Goal: Navigation & Orientation: Find specific page/section

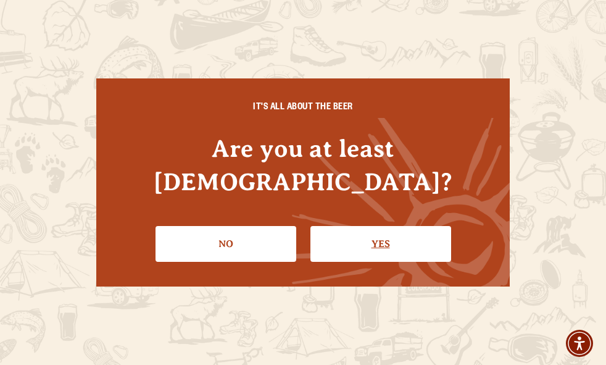
click at [375, 229] on link "Yes" at bounding box center [380, 244] width 141 height 36
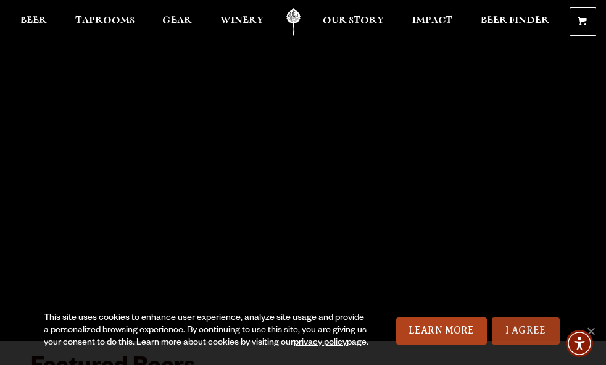
click at [525, 317] on link "I Agree" at bounding box center [526, 330] width 68 height 27
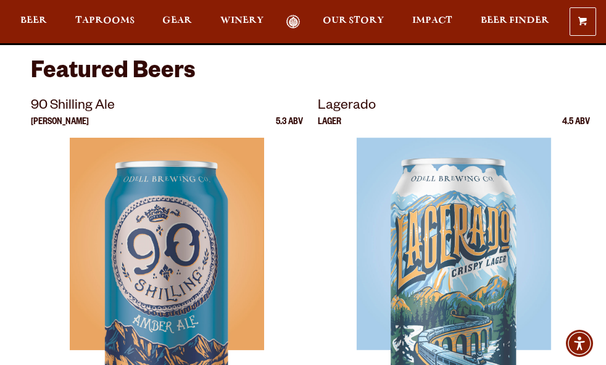
scroll to position [297, 0]
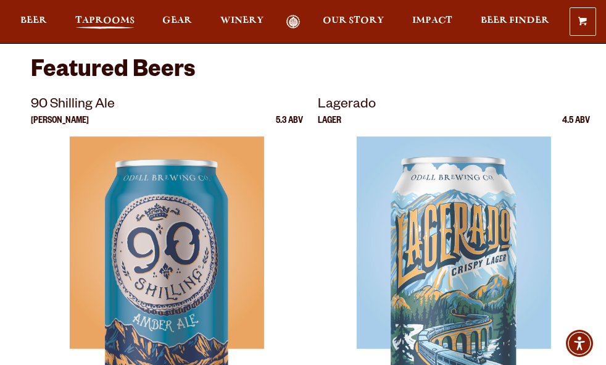
click at [105, 19] on span "Taprooms" at bounding box center [104, 20] width 59 height 10
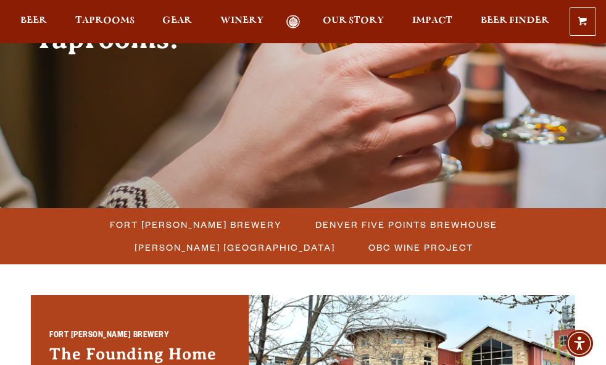
scroll to position [197, 0]
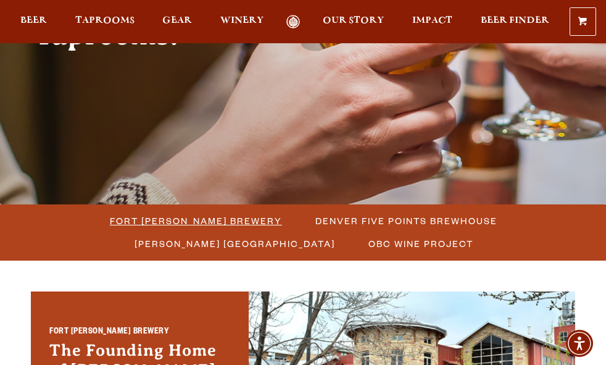
click at [121, 222] on span "Fort [PERSON_NAME] Brewery" at bounding box center [196, 221] width 172 height 18
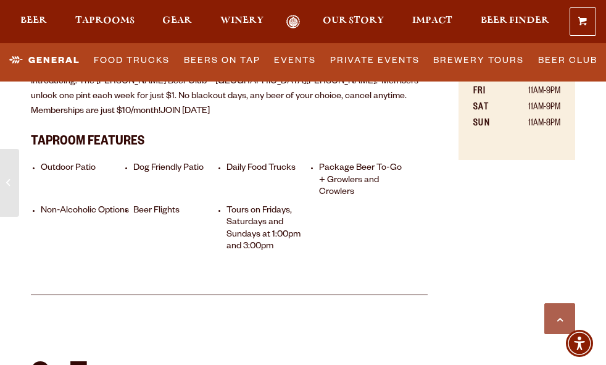
scroll to position [742, 0]
